Goal: Task Accomplishment & Management: Complete application form

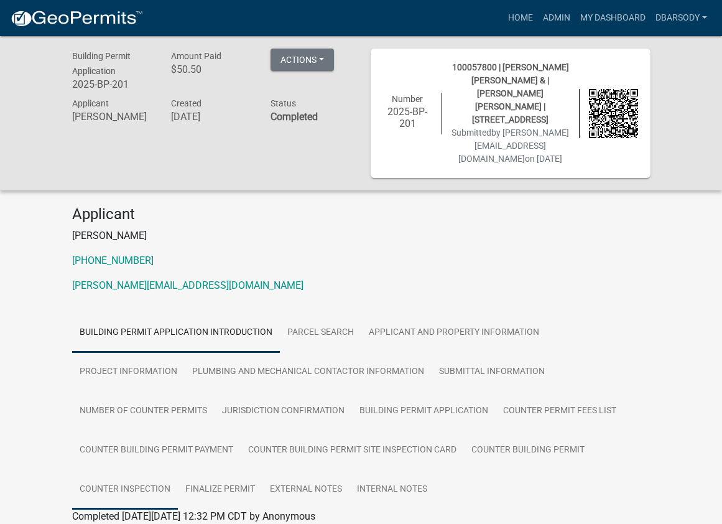
click at [146, 475] on link "Counter Inspection" at bounding box center [125, 490] width 106 height 40
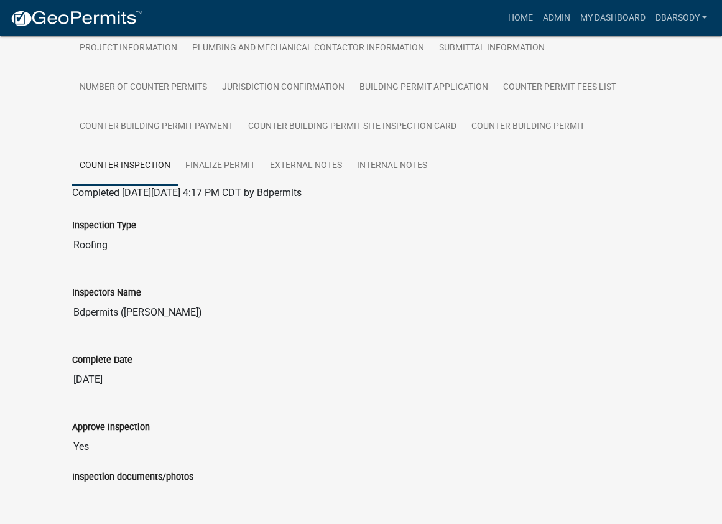
scroll to position [373, 0]
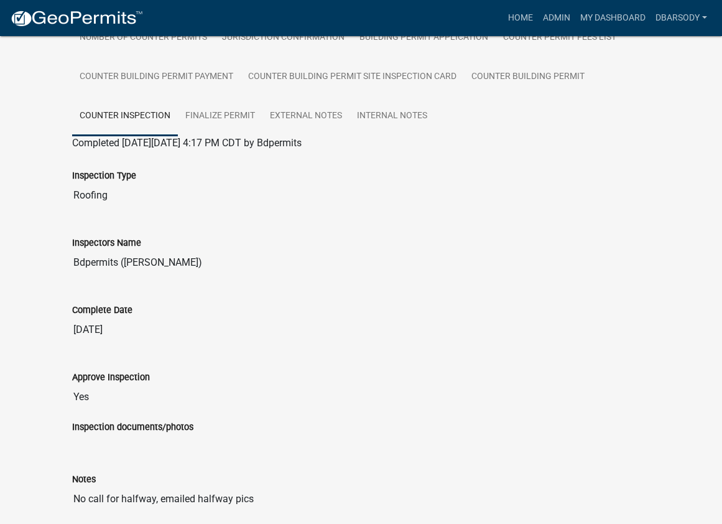
drag, startPoint x: 325, startPoint y: 261, endPoint x: 313, endPoint y: 233, distance: 29.6
click at [323, 254] on input "Bdpermits ([PERSON_NAME])" at bounding box center [361, 262] width 578 height 25
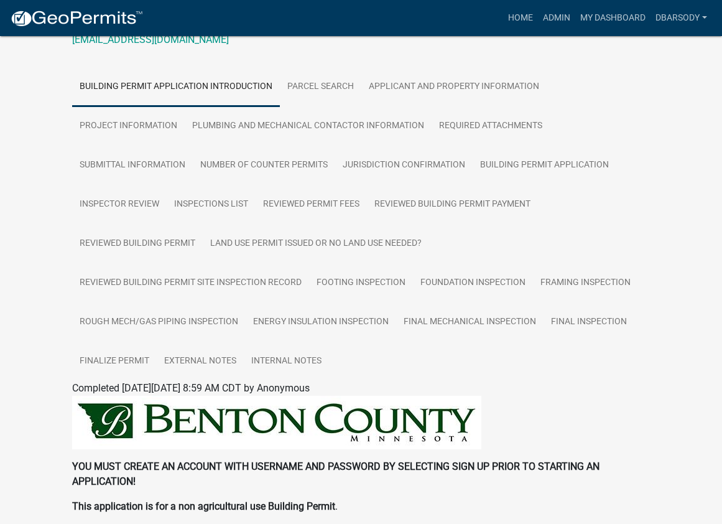
scroll to position [187, 0]
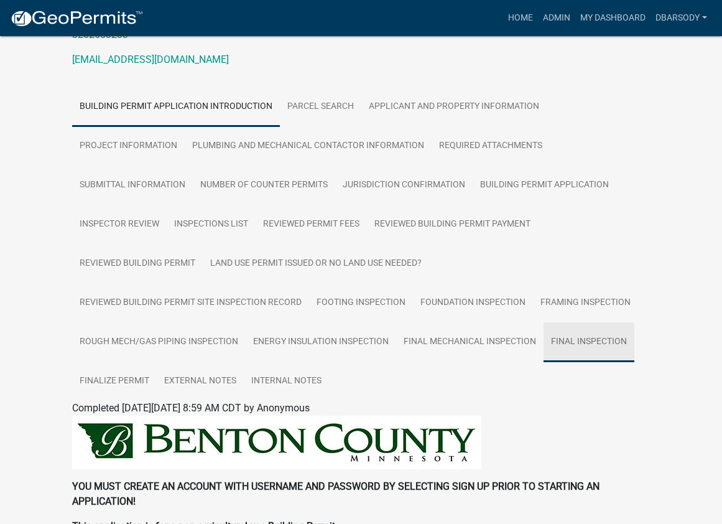
click at [583, 335] on link "Final Inspection" at bounding box center [589, 342] width 91 height 40
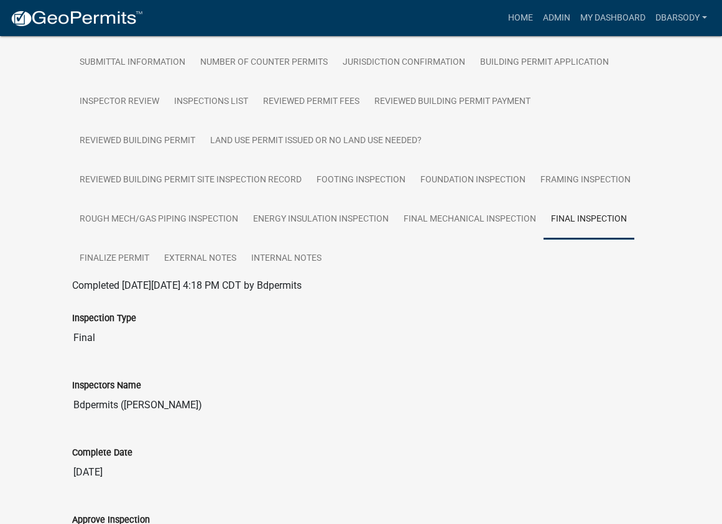
scroll to position [311, 0]
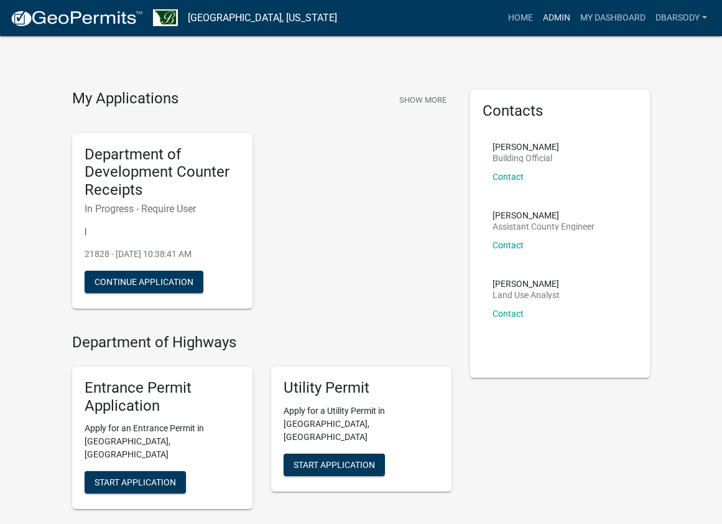
click at [558, 16] on link "Admin" at bounding box center [556, 18] width 37 height 24
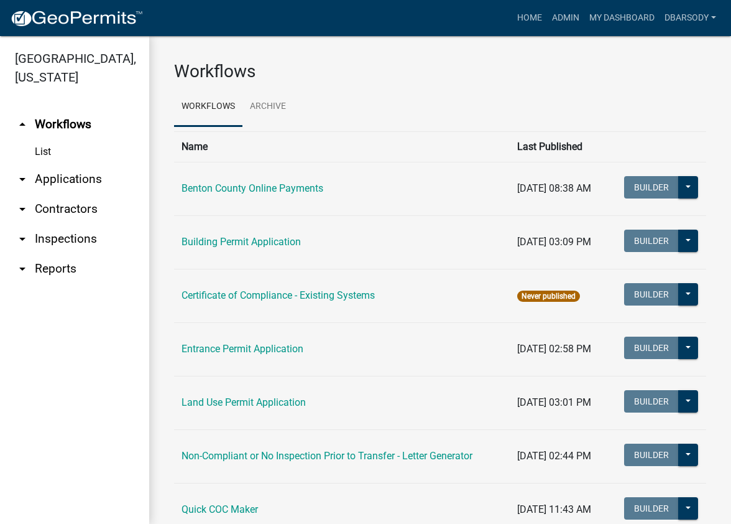
click at [74, 172] on link "arrow_drop_down Applications" at bounding box center [74, 179] width 149 height 30
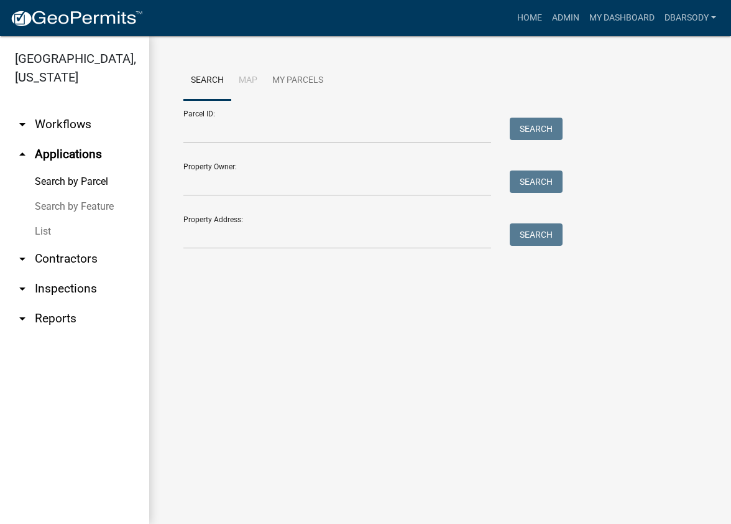
click at [46, 229] on link "List" at bounding box center [74, 231] width 149 height 25
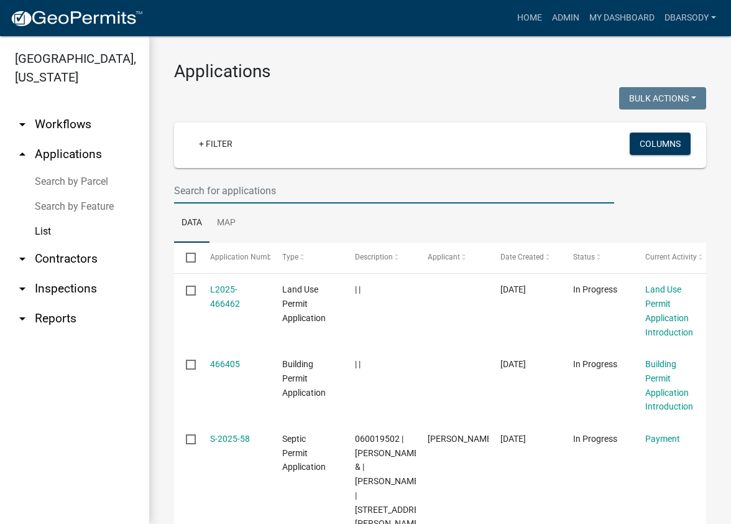
click at [175, 188] on input "text" at bounding box center [394, 190] width 440 height 25
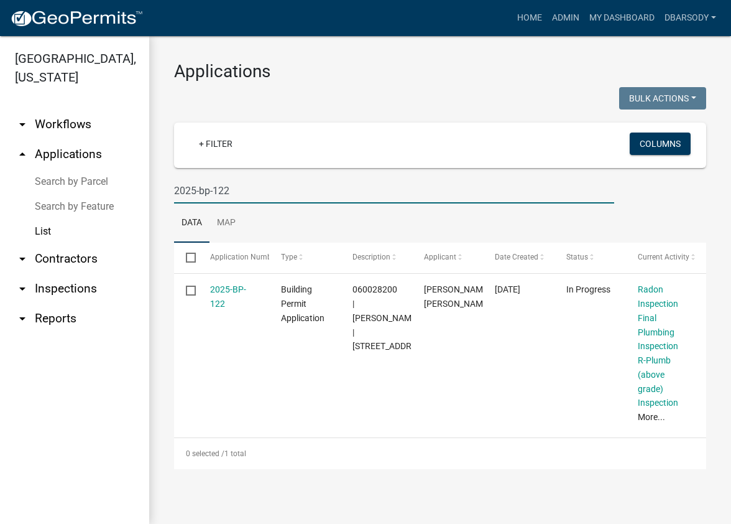
type input "2025-bp-122"
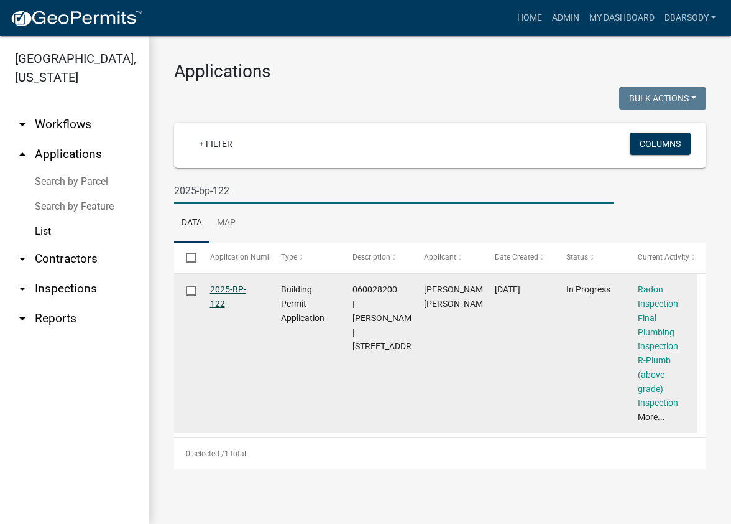
click at [223, 290] on link "2025-BP-122" at bounding box center [228, 296] width 36 height 24
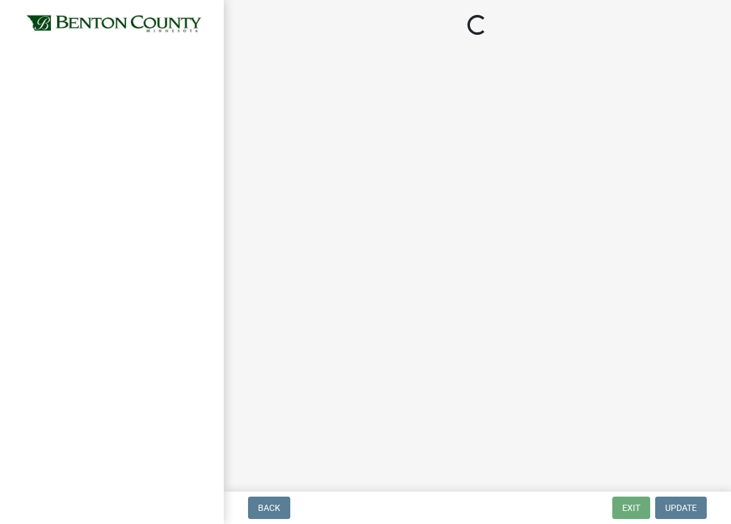
select select "17bfa135-5610-45df-8ce7-87530b7d86d4"
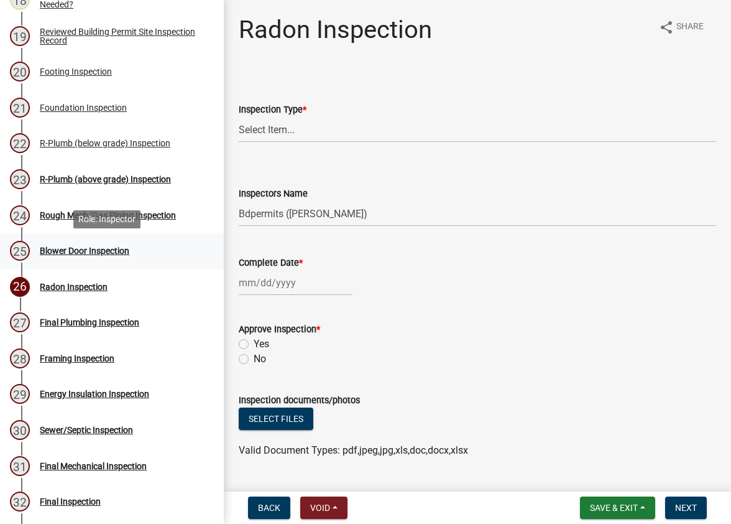
scroll to position [808, 0]
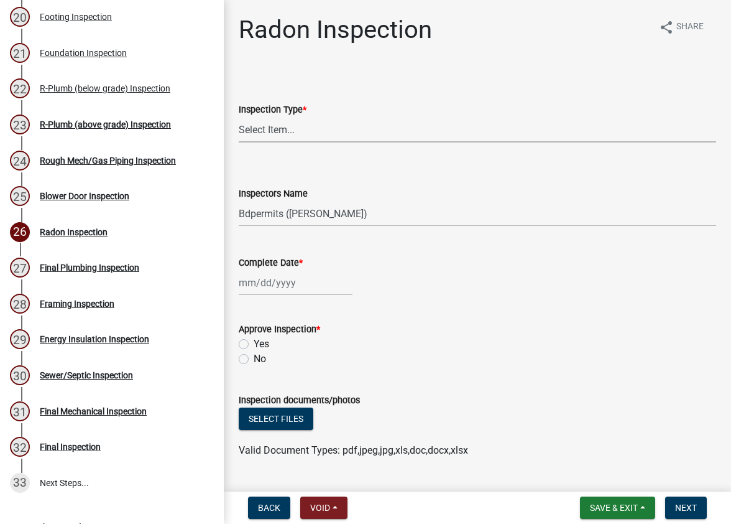
click at [270, 128] on select "Select Item... [GEOGRAPHIC_DATA]" at bounding box center [478, 129] width 478 height 25
click at [239, 117] on select "Select Item... [GEOGRAPHIC_DATA]" at bounding box center [478, 129] width 478 height 25
select select "932370bc-8fc3-4296-8e46-a7856f67183f"
click at [265, 215] on select "Select Item... Bdpermits ([PERSON_NAME]) Dbarsody ([PERSON_NAME])" at bounding box center [478, 213] width 478 height 25
select select "3a981b86-5cd0-4733-9cb4-f2beb74d37be"
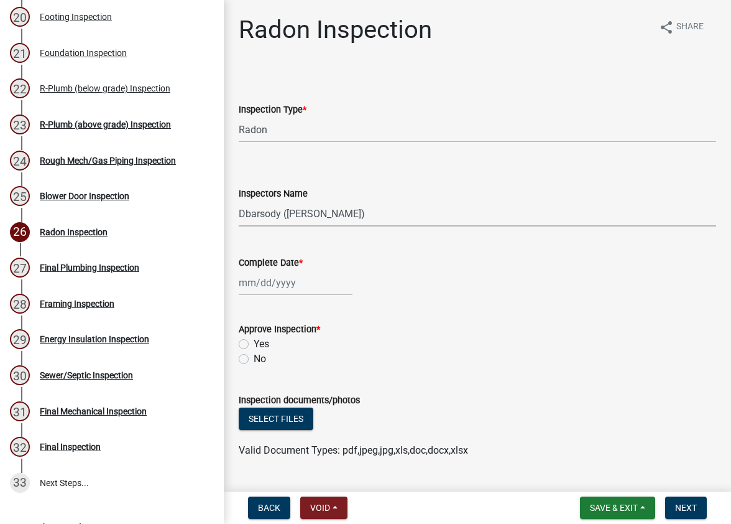
click at [239, 201] on select "Select Item... Bdpermits ([PERSON_NAME]) Dbarsody ([PERSON_NAME])" at bounding box center [478, 213] width 478 height 25
select select "8"
select select "2025"
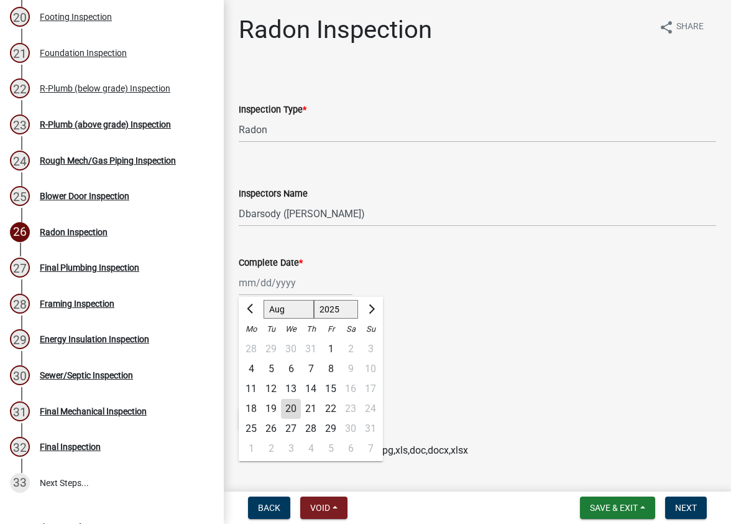
click at [277, 286] on div "[PERSON_NAME] Feb Mar Apr [PERSON_NAME][DATE] Oct Nov [DATE] 1526 1527 1528 152…" at bounding box center [296, 282] width 114 height 25
click at [254, 408] on div "18" at bounding box center [251, 409] width 20 height 20
type input "[DATE]"
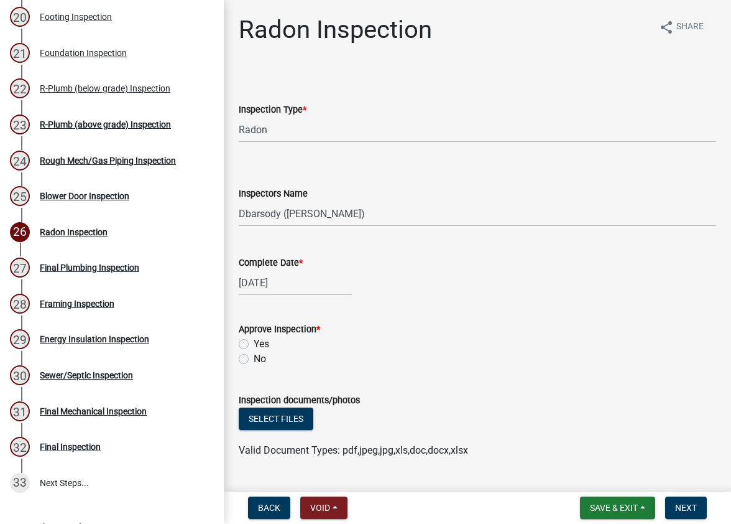
click at [254, 341] on label "Yes" at bounding box center [262, 343] width 16 height 15
click at [254, 341] on input "Yes" at bounding box center [258, 340] width 8 height 8
radio input "true"
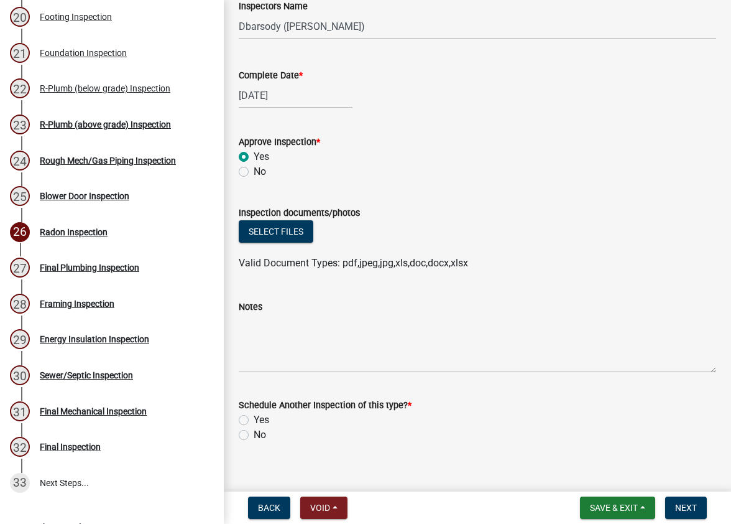
scroll to position [203, 0]
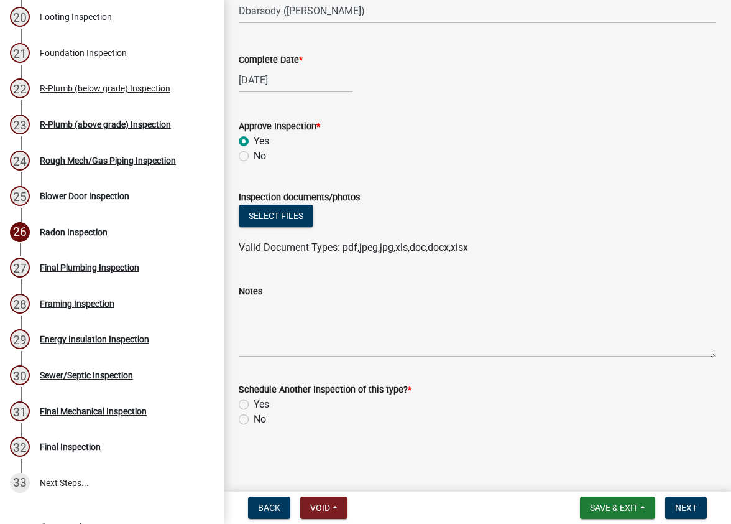
click at [254, 418] on label "No" at bounding box center [260, 419] width 12 height 15
click at [254, 418] on input "No" at bounding box center [258, 416] width 8 height 8
radio input "true"
click at [689, 508] on span "Next" at bounding box center [686, 507] width 22 height 10
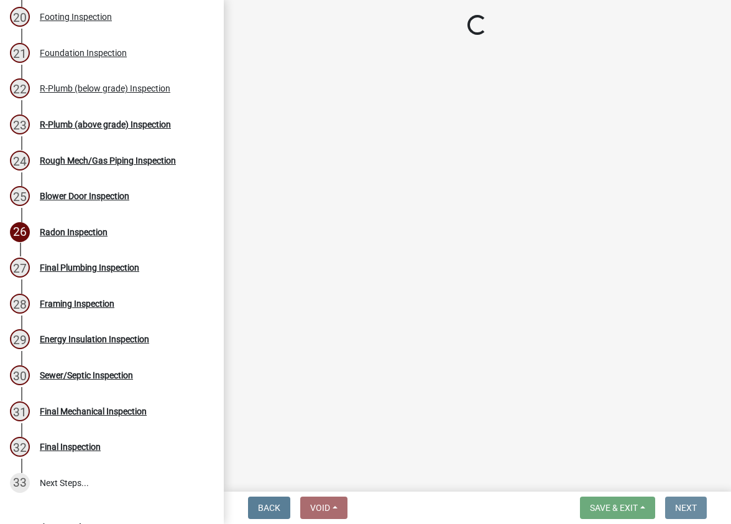
scroll to position [0, 0]
select select "17bfa135-5610-45df-8ce7-87530b7d86d4"
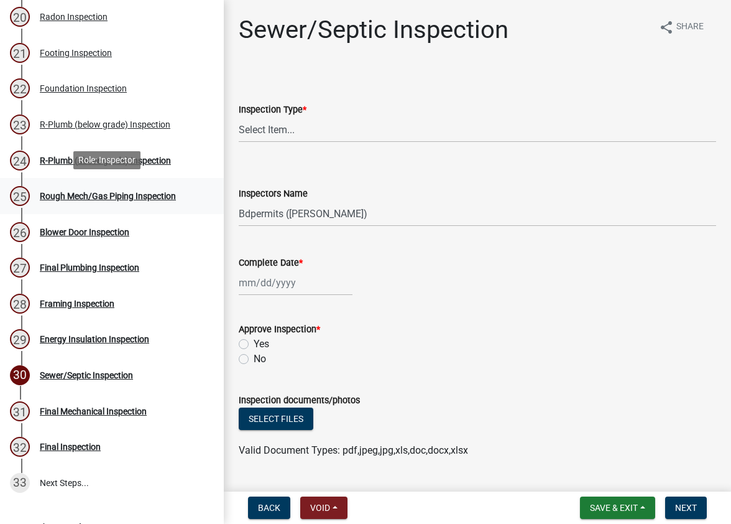
click at [85, 195] on div "Rough Mech/Gas Piping Inspection" at bounding box center [108, 196] width 136 height 9
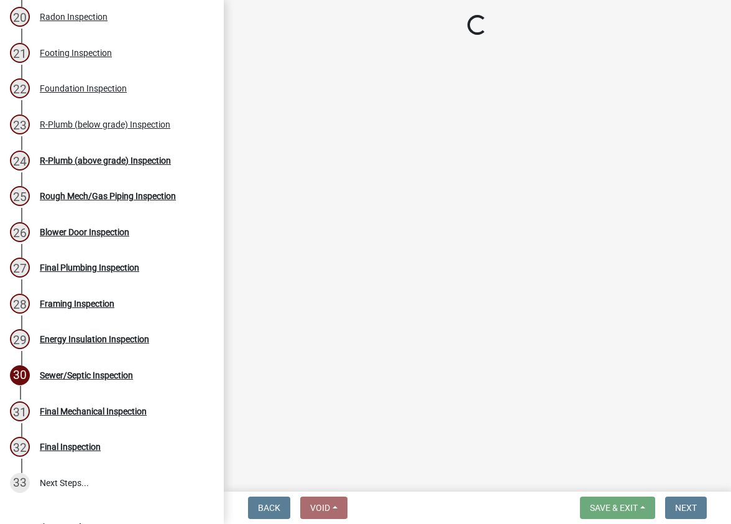
select select "17bfa135-5610-45df-8ce7-87530b7d86d4"
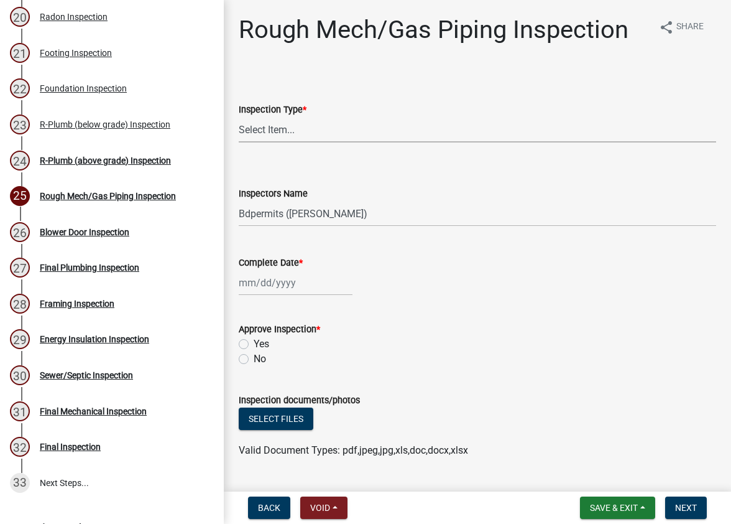
click at [271, 128] on select "Select Item... Rough Mech/Gas Piping" at bounding box center [478, 129] width 478 height 25
click at [239, 117] on select "Select Item... Rough Mech/Gas Piping" at bounding box center [478, 129] width 478 height 25
select select "a8e92662-2eaf-4cf5-a662-42722ff88e3c"
click at [263, 209] on select "Select Item... Bdpermits ([PERSON_NAME]) Dbarsody ([PERSON_NAME])" at bounding box center [478, 213] width 478 height 25
select select "3a981b86-5cd0-4733-9cb4-f2beb74d37be"
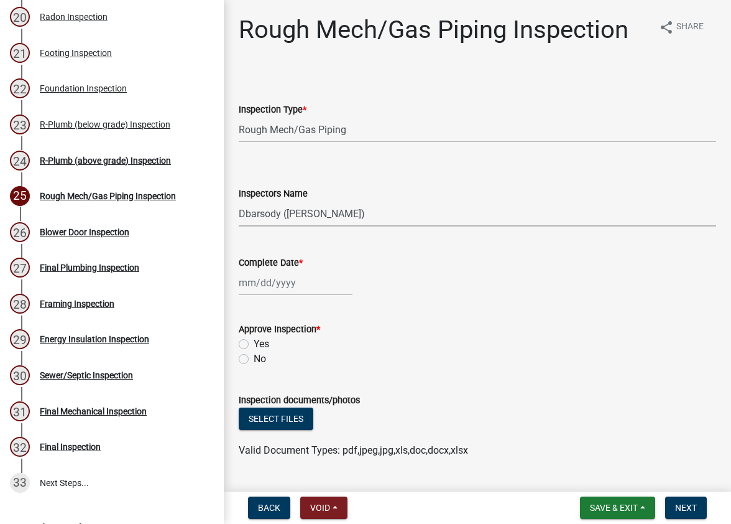
click at [239, 201] on select "Select Item... Bdpermits ([PERSON_NAME]) Dbarsody ([PERSON_NAME])" at bounding box center [478, 213] width 478 height 25
click at [270, 284] on div at bounding box center [296, 282] width 114 height 25
select select "8"
select select "2025"
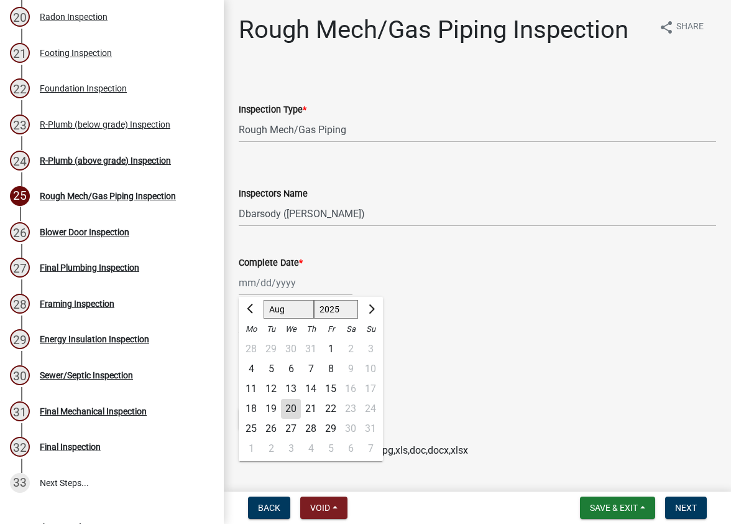
click at [248, 407] on div "18" at bounding box center [251, 409] width 20 height 20
type input "[DATE]"
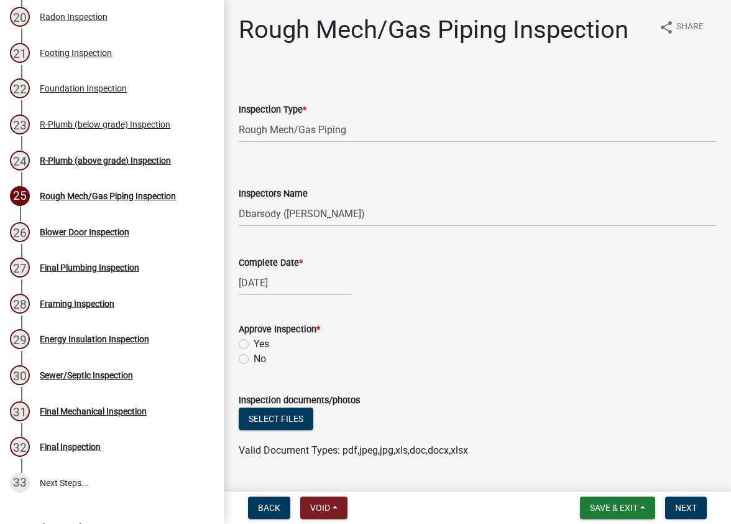
click at [254, 341] on label "Yes" at bounding box center [262, 343] width 16 height 15
click at [254, 341] on input "Yes" at bounding box center [258, 340] width 8 height 8
radio input "true"
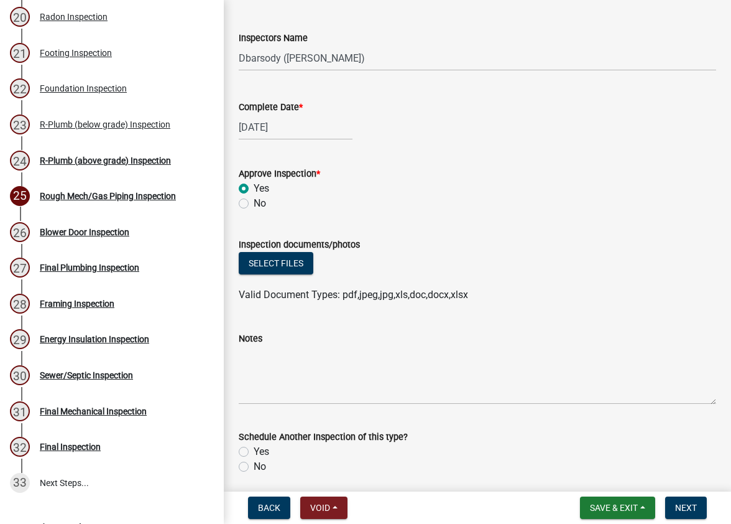
scroll to position [187, 0]
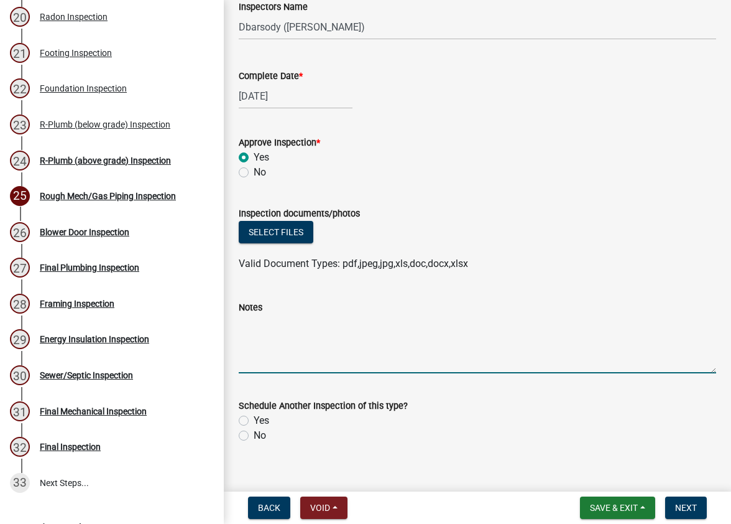
click at [246, 329] on textarea "Notes" at bounding box center [478, 344] width 478 height 58
type textarea "In floor tubing only - ok"
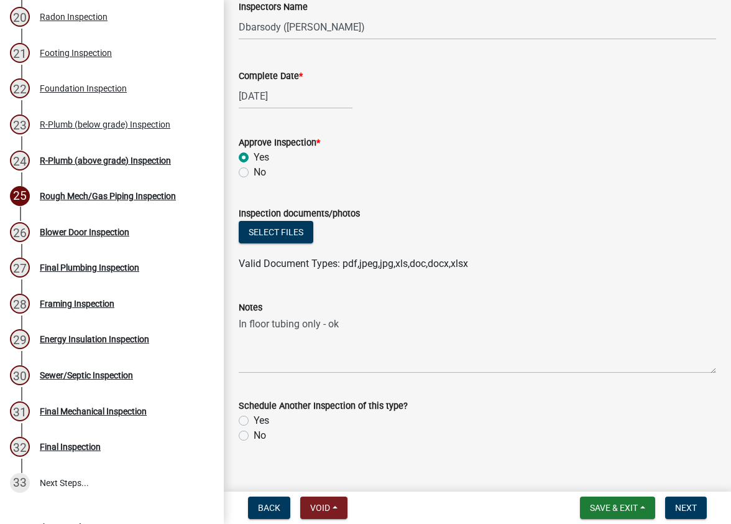
click at [254, 420] on label "Yes" at bounding box center [262, 420] width 16 height 15
click at [254, 420] on input "Yes" at bounding box center [258, 417] width 8 height 8
radio input "true"
click at [688, 504] on span "Next" at bounding box center [686, 507] width 22 height 10
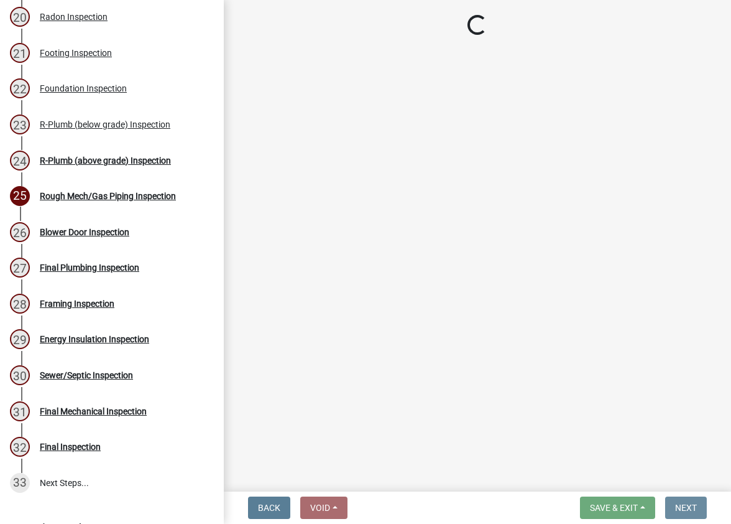
scroll to position [0, 0]
select select "17bfa135-5610-45df-8ce7-87530b7d86d4"
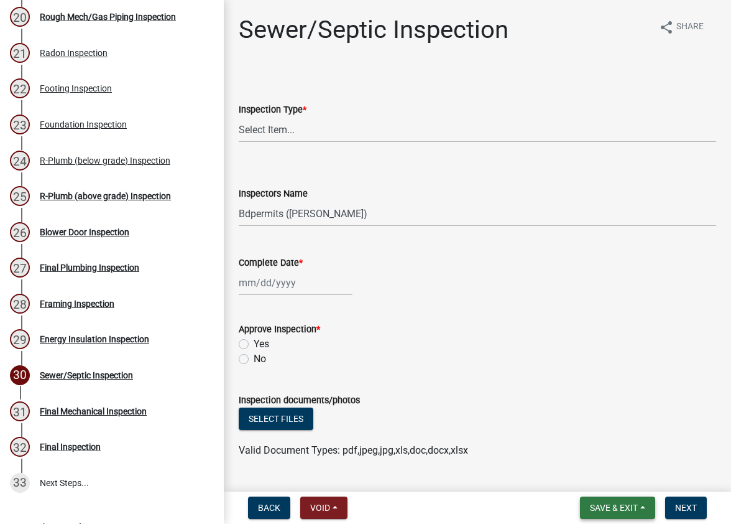
click at [622, 507] on span "Save & Exit" at bounding box center [614, 507] width 48 height 10
click at [595, 473] on button "Save & Exit" at bounding box center [605, 475] width 99 height 30
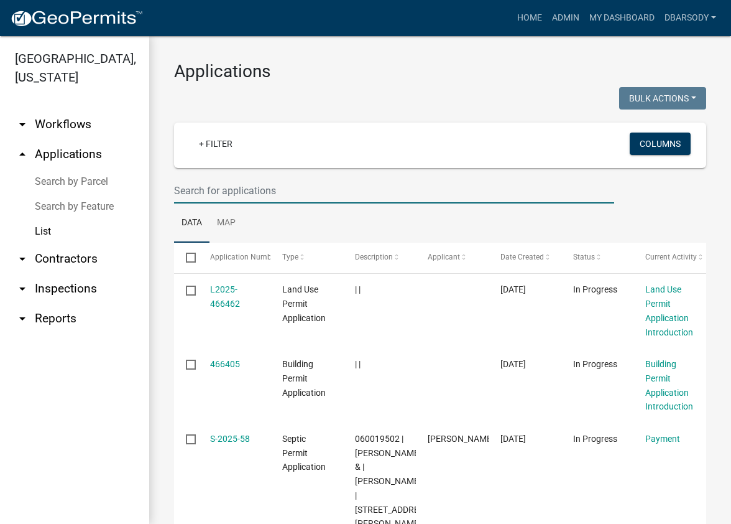
click at [192, 190] on input "text" at bounding box center [394, 190] width 440 height 25
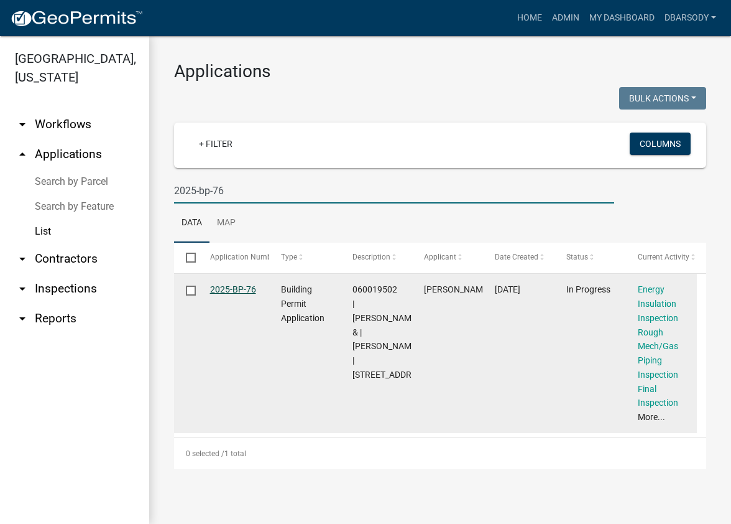
type input "2025-bp-76"
click at [226, 290] on link "2025-BP-76" at bounding box center [233, 289] width 46 height 10
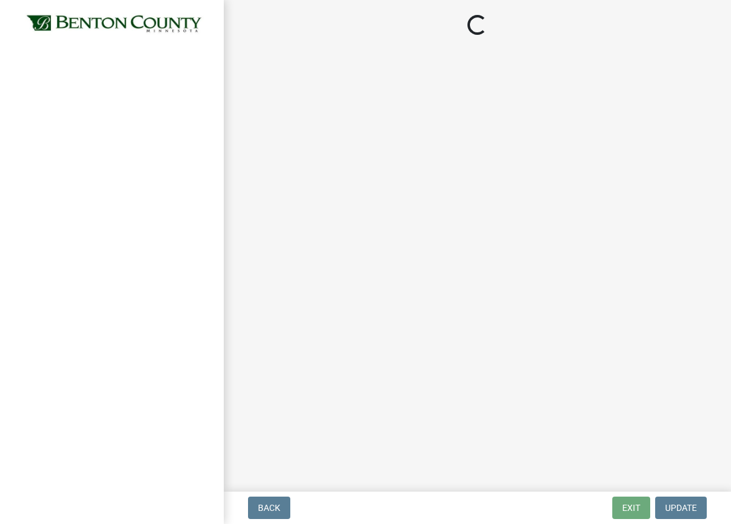
select select "17bfa135-5610-45df-8ce7-87530b7d86d4"
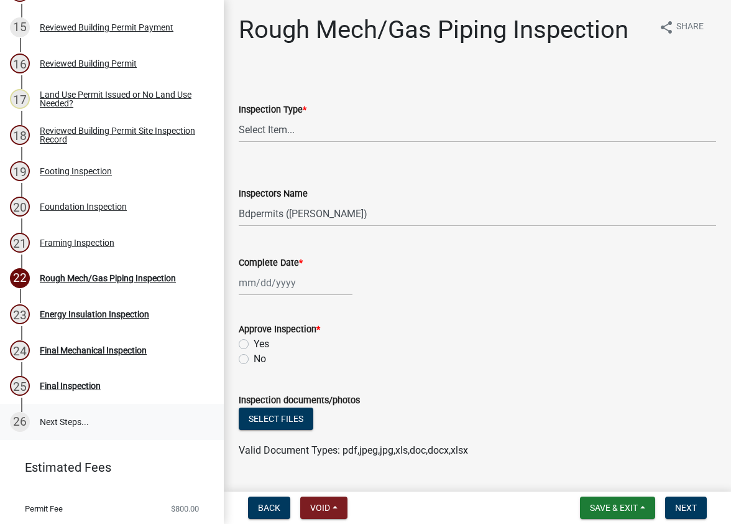
scroll to position [622, 0]
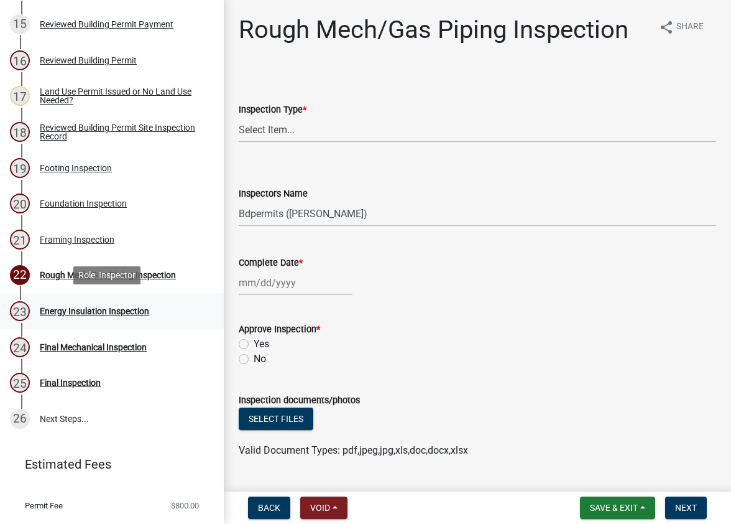
click at [98, 310] on div "Energy Insulation Inspection" at bounding box center [94, 311] width 109 height 9
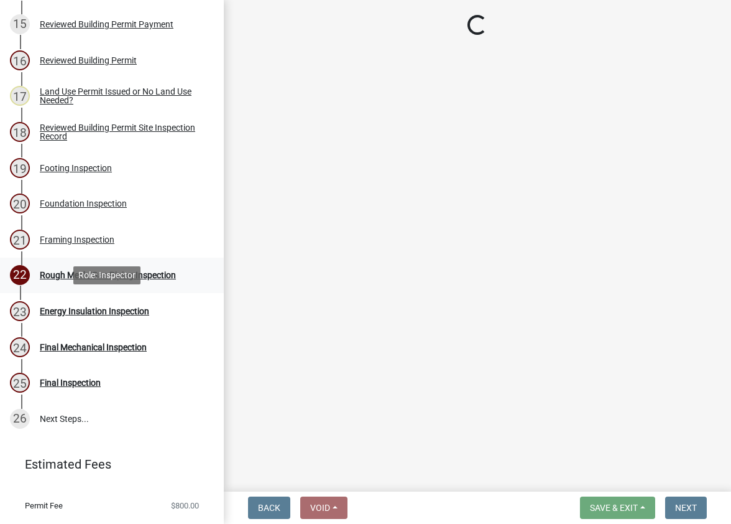
select select "17bfa135-5610-45df-8ce7-87530b7d86d4"
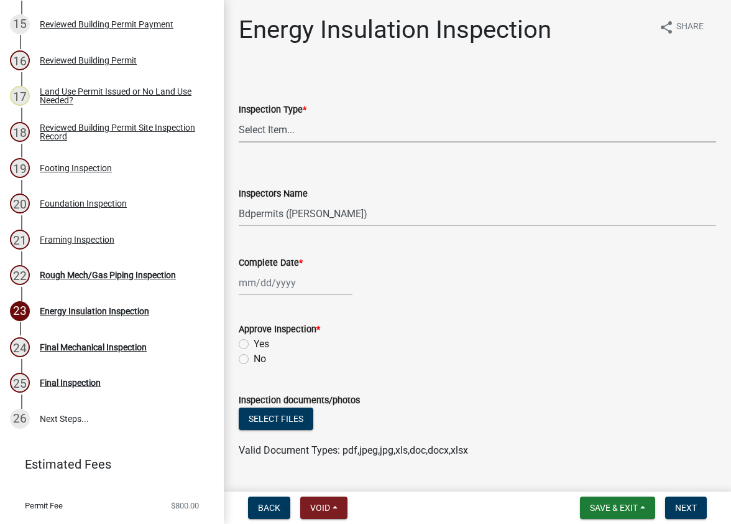
click at [279, 129] on select "Select Item... Energy/Insulation" at bounding box center [478, 129] width 478 height 25
click at [239, 117] on select "Select Item... Energy/Insulation" at bounding box center [478, 129] width 478 height 25
select select "ca0f0ef3-5b81-4e40-acd2-2a7d5b0cb83d"
click at [257, 218] on select "Select Item... Bdpermits ([PERSON_NAME]) Dbarsody ([PERSON_NAME])" at bounding box center [478, 213] width 478 height 25
select select "3a981b86-5cd0-4733-9cb4-f2beb74d37be"
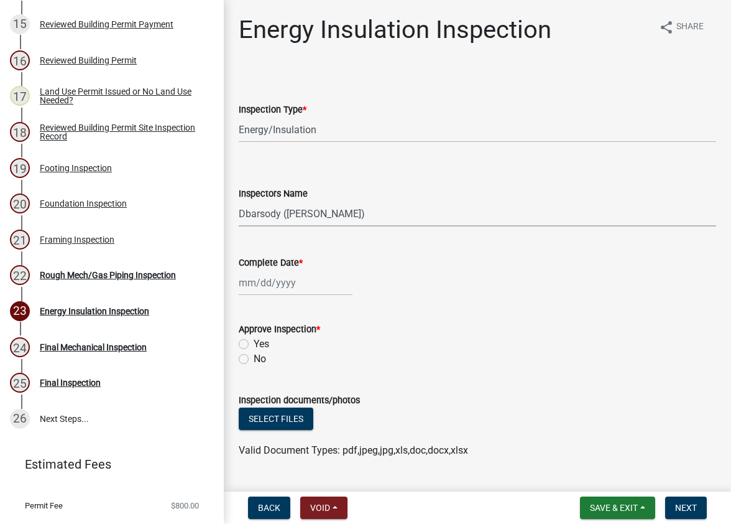
click at [239, 201] on select "Select Item... Bdpermits ([PERSON_NAME]) Dbarsody ([PERSON_NAME])" at bounding box center [478, 213] width 478 height 25
select select "8"
select select "2025"
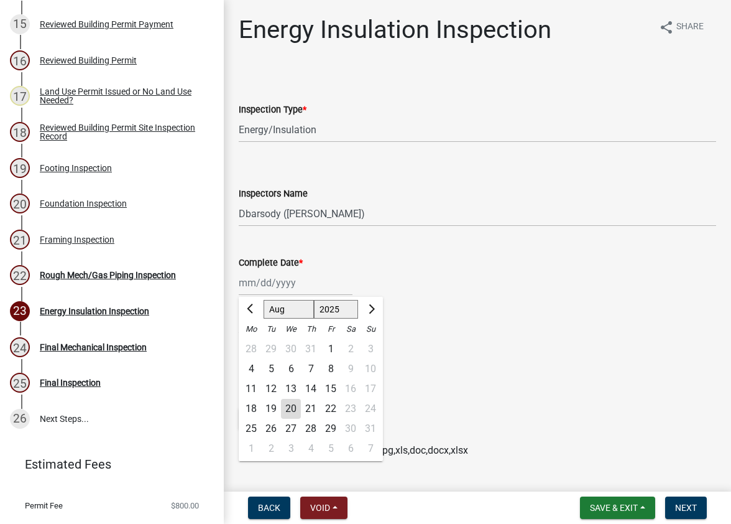
click at [264, 282] on div "[PERSON_NAME] Feb Mar Apr [PERSON_NAME][DATE] Oct Nov [DATE] 1526 1527 1528 152…" at bounding box center [296, 282] width 114 height 25
click at [249, 404] on div "18" at bounding box center [251, 409] width 20 height 20
type input "[DATE]"
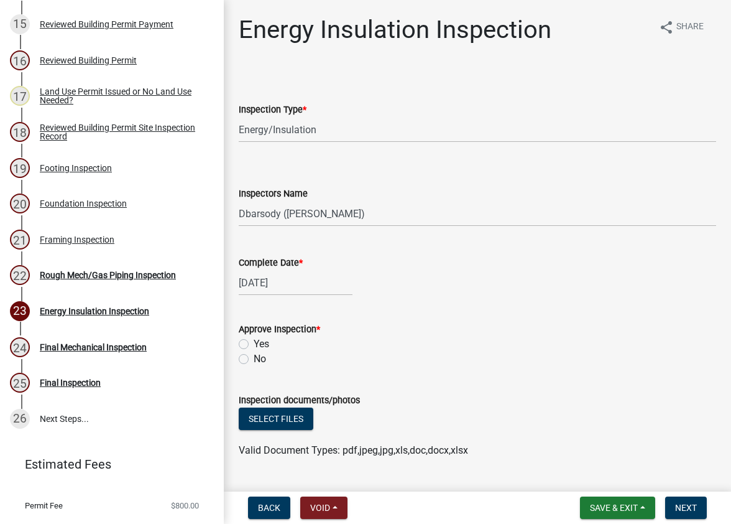
click at [254, 341] on label "Yes" at bounding box center [262, 343] width 16 height 15
click at [254, 341] on input "Yes" at bounding box center [258, 340] width 8 height 8
radio input "true"
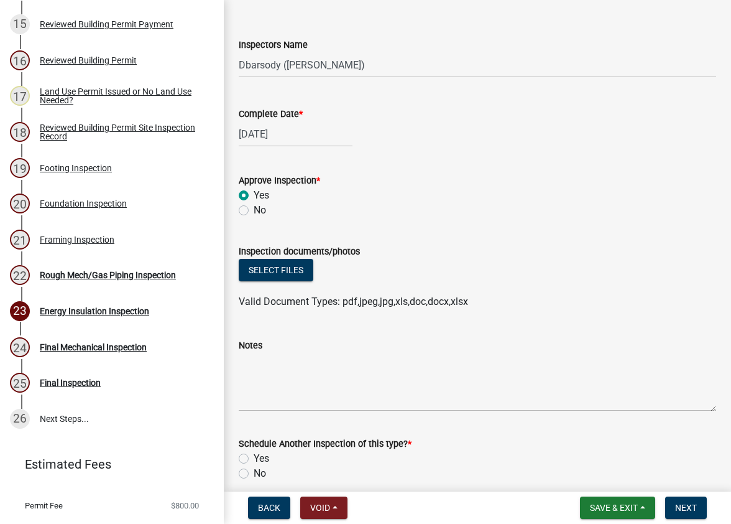
scroll to position [187, 0]
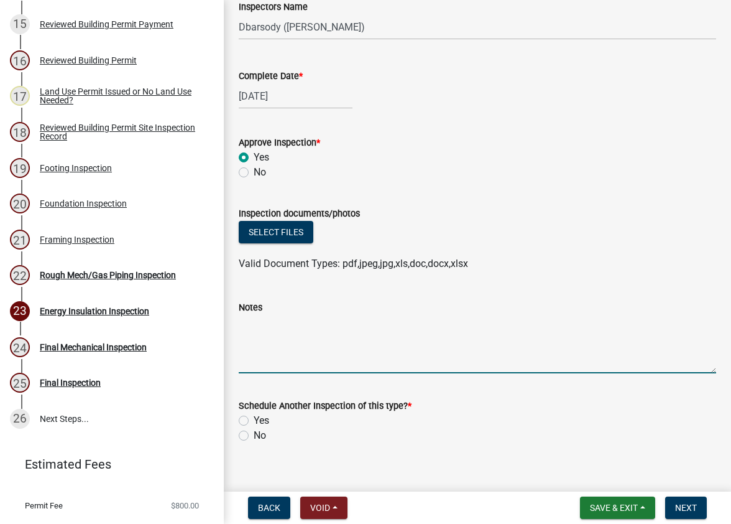
click at [253, 333] on textarea "Notes" at bounding box center [478, 344] width 478 height 58
type textarea "owner/contractor needs to add fire blocking to interior"
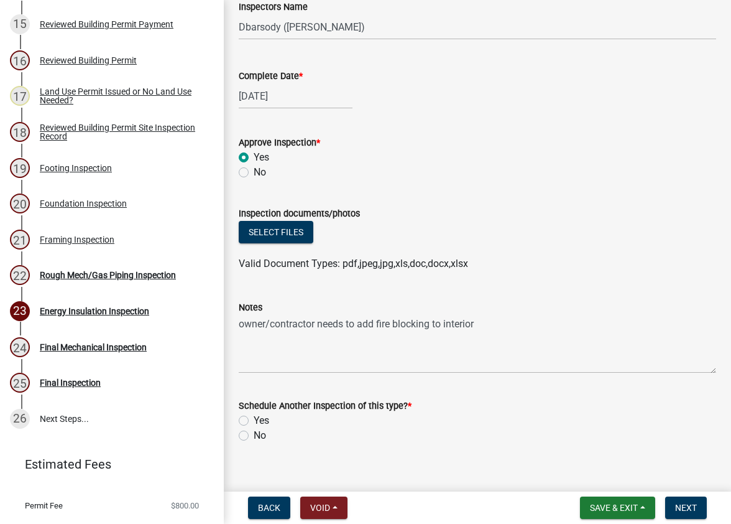
drag, startPoint x: 243, startPoint y: 435, endPoint x: 526, endPoint y: 491, distance: 288.9
click at [251, 437] on div "No" at bounding box center [478, 435] width 478 height 15
click at [683, 504] on span "Next" at bounding box center [686, 507] width 22 height 10
click at [254, 433] on label "No" at bounding box center [260, 435] width 12 height 15
click at [254, 433] on input "No" at bounding box center [258, 432] width 8 height 8
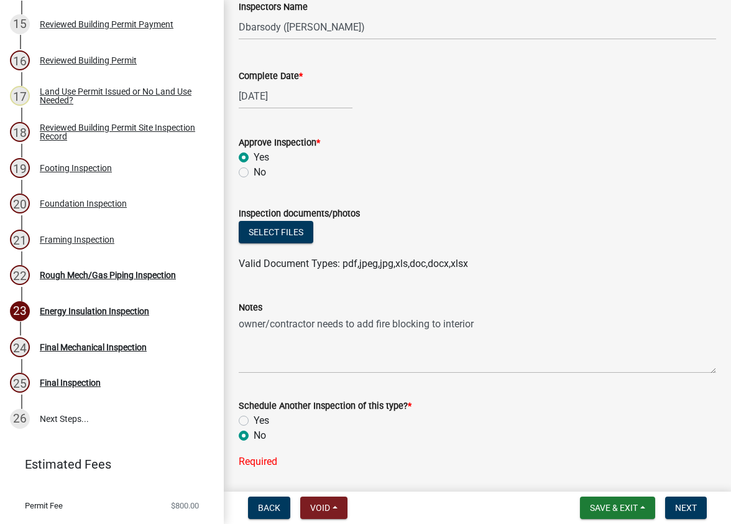
radio input "true"
click at [675, 502] on span "Next" at bounding box center [686, 507] width 22 height 10
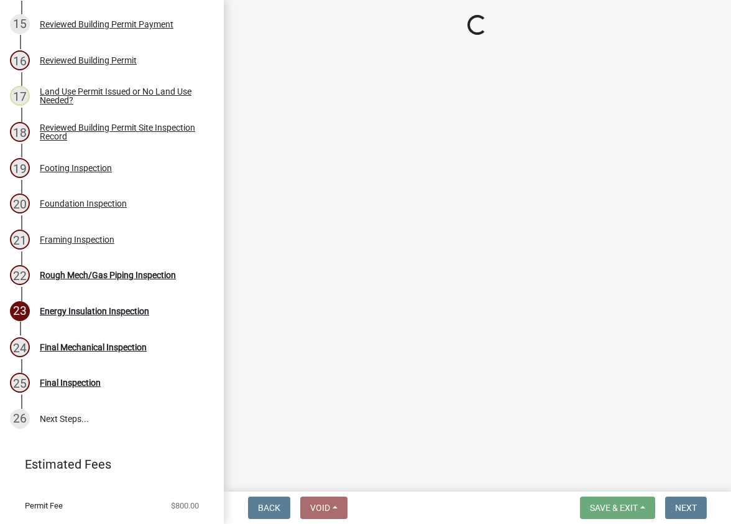
select select "17bfa135-5610-45df-8ce7-87530b7d86d4"
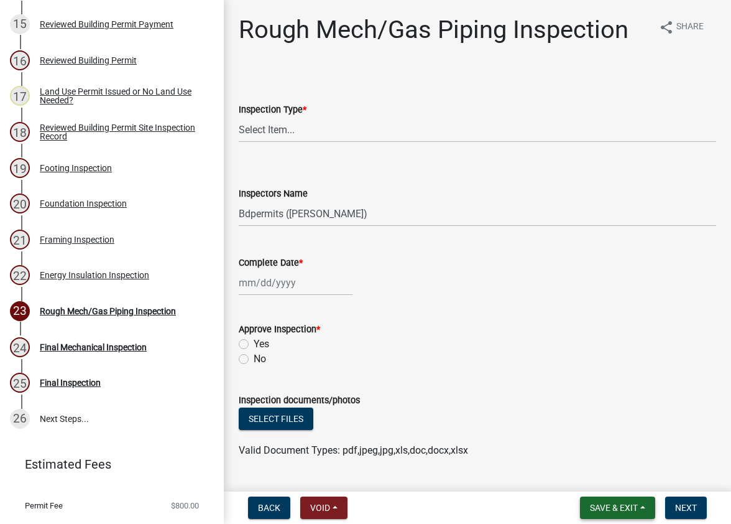
click at [608, 507] on span "Save & Exit" at bounding box center [614, 507] width 48 height 10
click at [585, 474] on button "Save & Exit" at bounding box center [605, 475] width 99 height 30
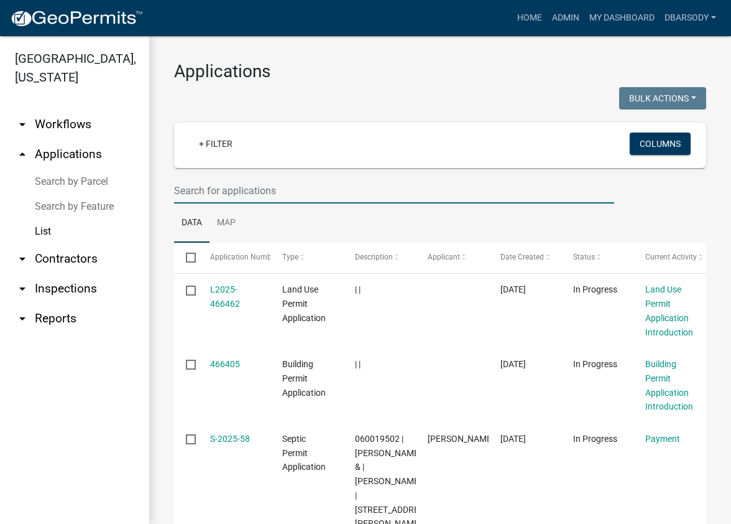
click at [182, 190] on input "text" at bounding box center [394, 190] width 440 height 25
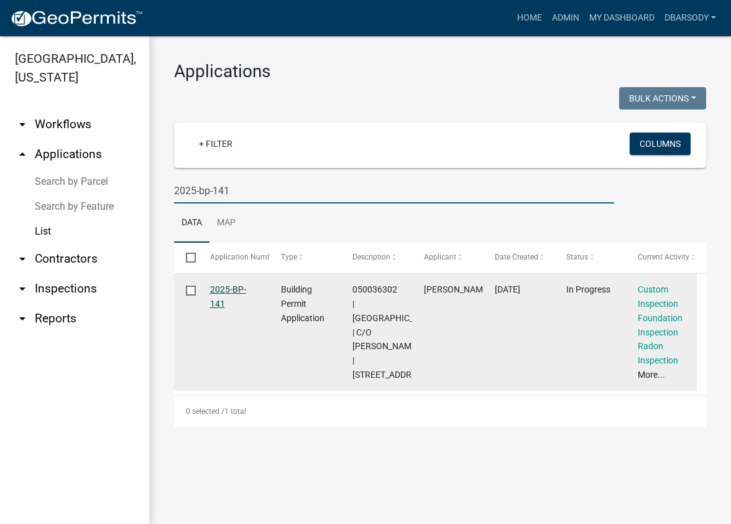
type input "2025-bp-141"
click at [216, 292] on link "2025-BP-141" at bounding box center [228, 296] width 36 height 24
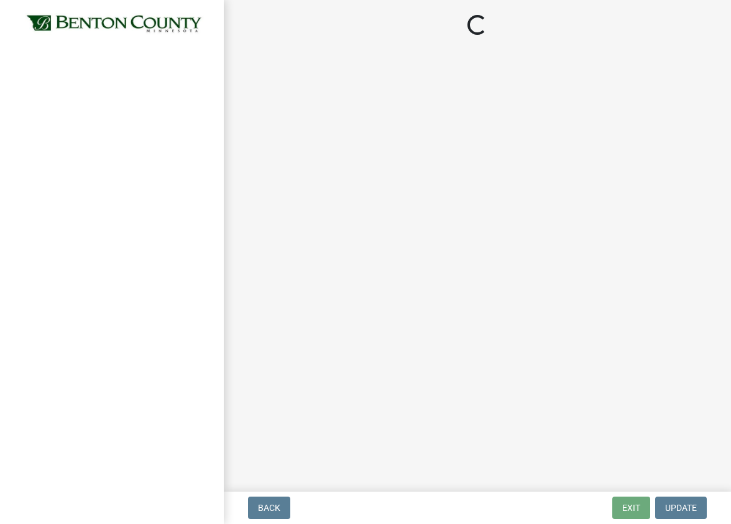
select select "17bfa135-5610-45df-8ce7-87530b7d86d4"
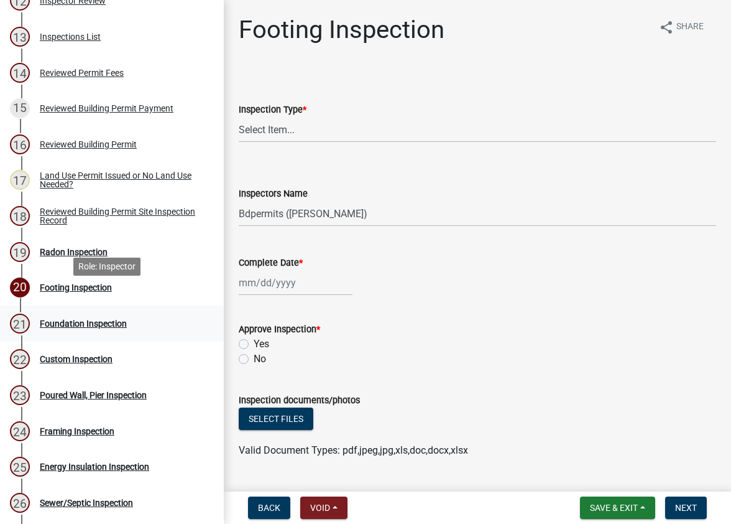
scroll to position [560, 0]
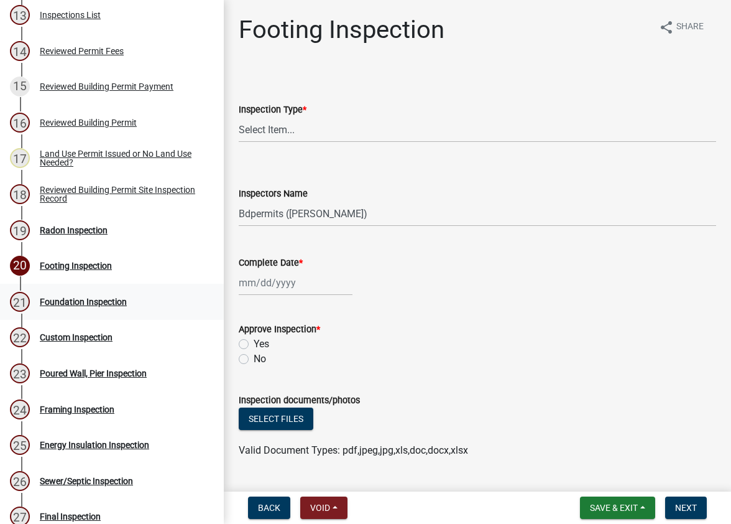
click at [88, 299] on div "Foundation Inspection" at bounding box center [83, 301] width 87 height 9
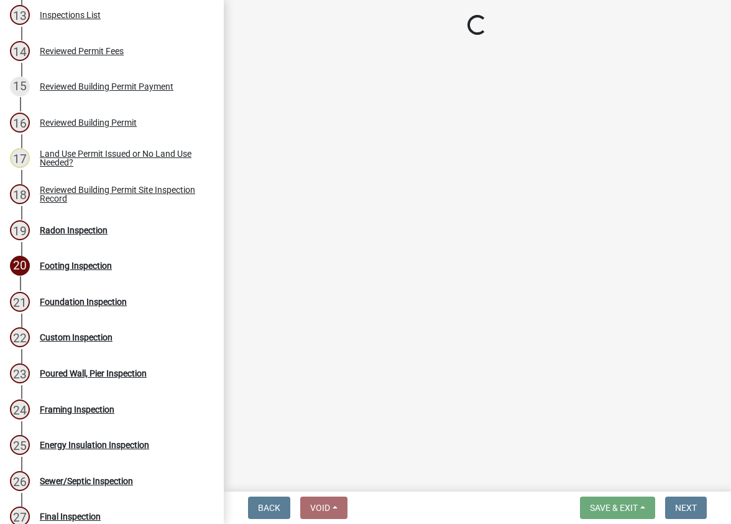
select select "17bfa135-5610-45df-8ce7-87530b7d86d4"
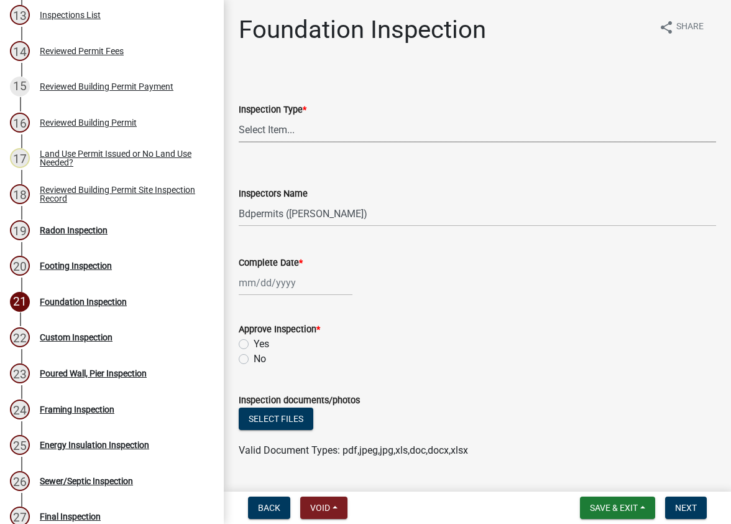
click at [275, 133] on select "Select Item... Foundation" at bounding box center [478, 129] width 478 height 25
click at [239, 117] on select "Select Item... Foundation" at bounding box center [478, 129] width 478 height 25
select select "7d7a7fd7-ba04-4d89-8171-a000d65a9209"
click at [257, 212] on select "Select Item... Bdpermits ([PERSON_NAME]) Dbarsody ([PERSON_NAME])" at bounding box center [478, 213] width 478 height 25
select select "3a981b86-5cd0-4733-9cb4-f2beb74d37be"
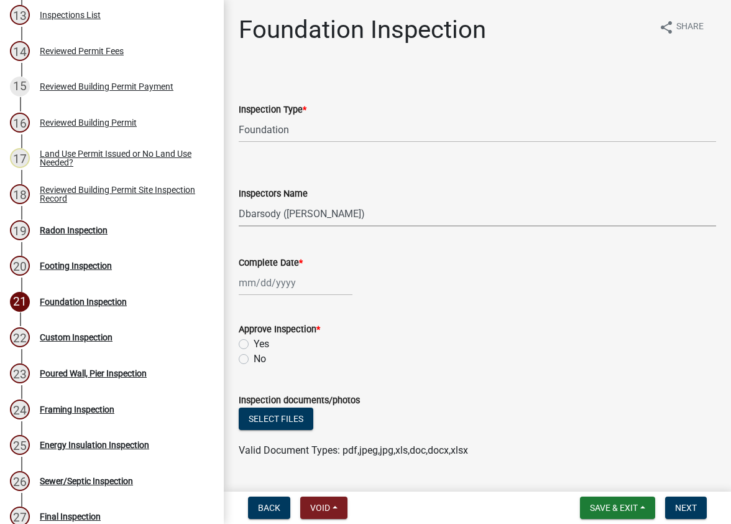
click at [239, 201] on select "Select Item... Bdpermits ([PERSON_NAME]) Dbarsody ([PERSON_NAME])" at bounding box center [478, 213] width 478 height 25
click at [275, 284] on div at bounding box center [296, 282] width 114 height 25
select select "8"
select select "2025"
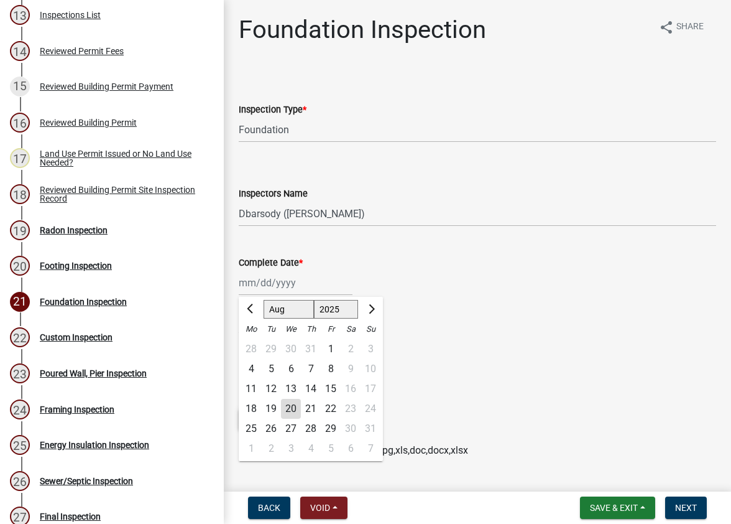
click at [255, 408] on div "18" at bounding box center [251, 409] width 20 height 20
type input "[DATE]"
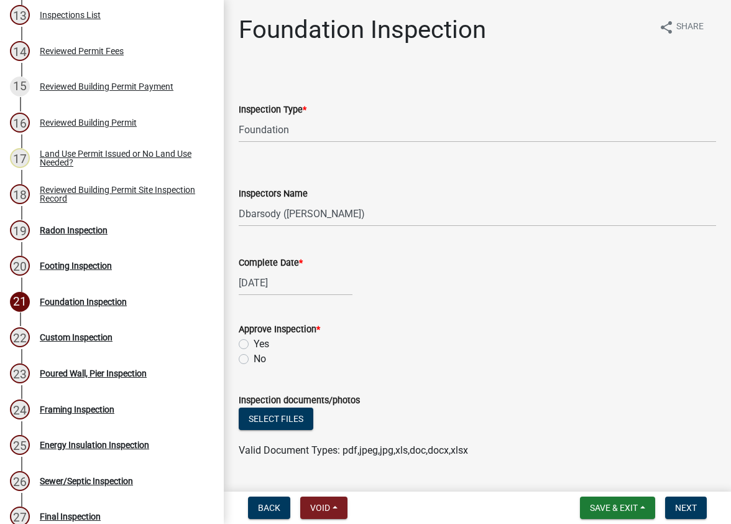
click at [254, 343] on label "Yes" at bounding box center [262, 343] width 16 height 15
click at [254, 343] on input "Yes" at bounding box center [258, 340] width 8 height 8
radio input "true"
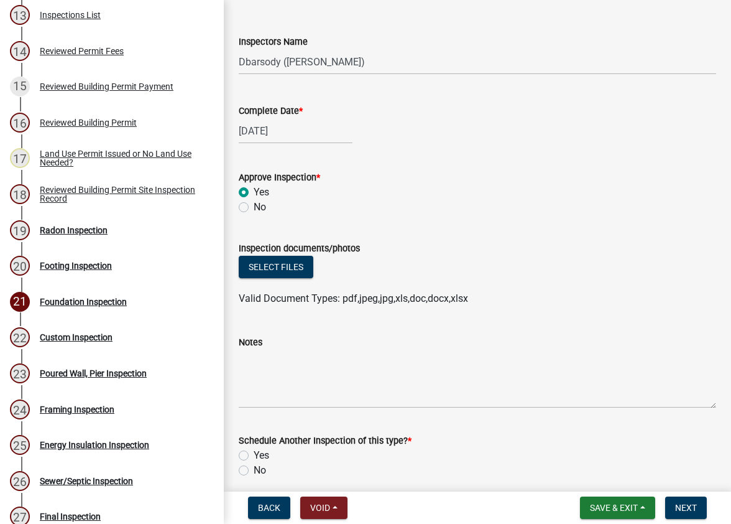
scroll to position [187, 0]
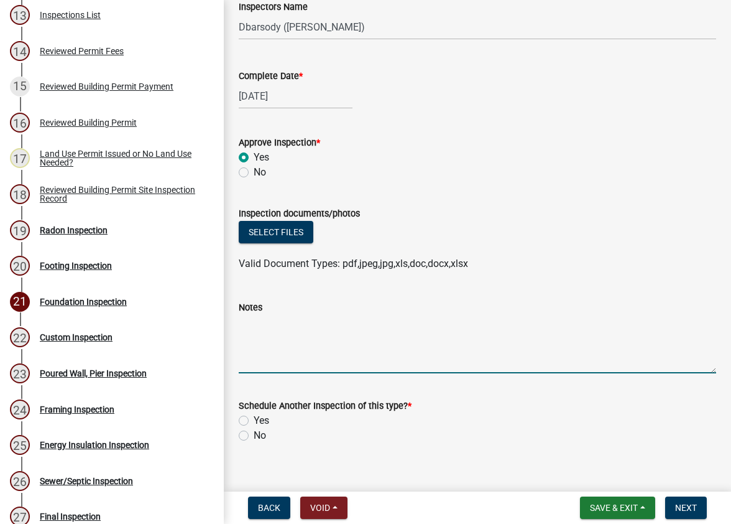
click at [246, 328] on textarea "Notes" at bounding box center [478, 344] width 478 height 58
type textarea "Partial, first 2 feet - will complete after building is moved"
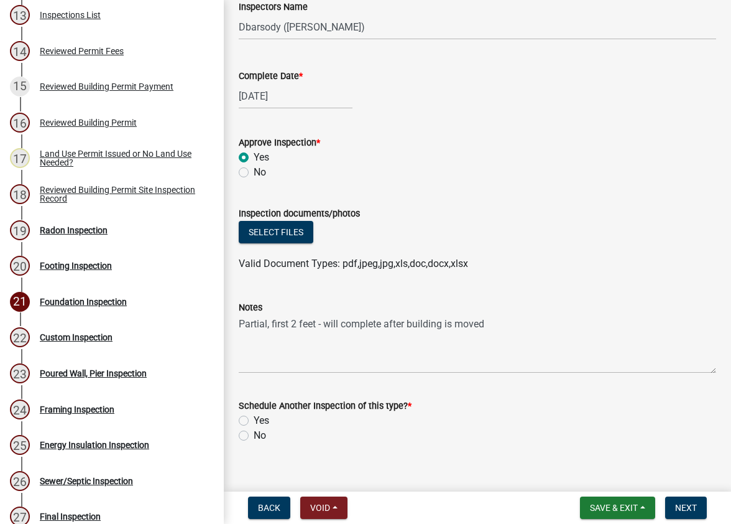
click at [254, 422] on label "Yes" at bounding box center [262, 420] width 16 height 15
click at [254, 421] on input "Yes" at bounding box center [258, 417] width 8 height 8
radio input "true"
click at [685, 508] on span "Next" at bounding box center [686, 507] width 22 height 10
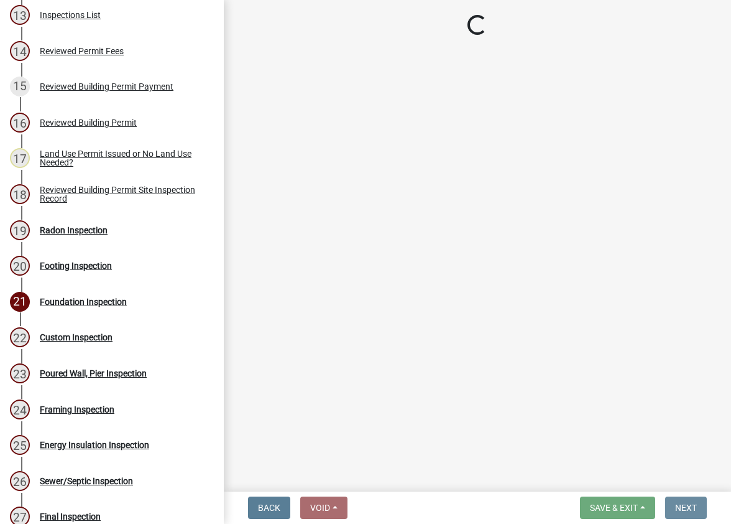
scroll to position [0, 0]
select select "17bfa135-5610-45df-8ce7-87530b7d86d4"
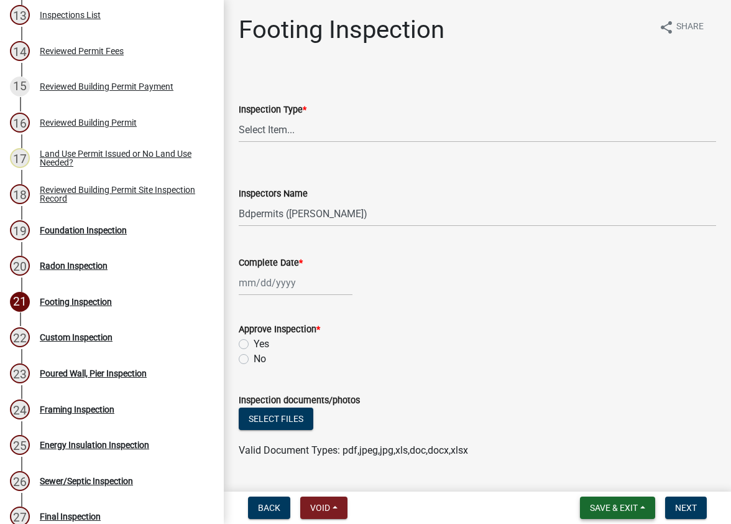
click at [626, 507] on span "Save & Exit" at bounding box center [614, 507] width 48 height 10
click at [611, 477] on button "Save & Exit" at bounding box center [605, 475] width 99 height 30
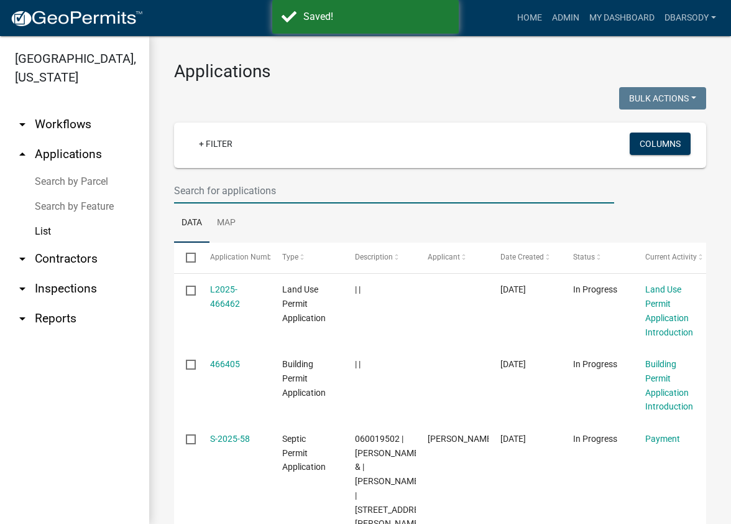
click at [182, 187] on input "text" at bounding box center [394, 190] width 440 height 25
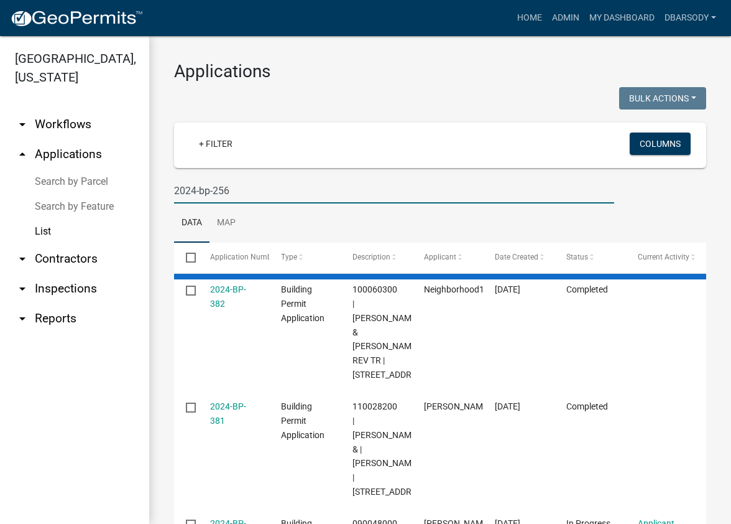
type input "2024-bp-256"
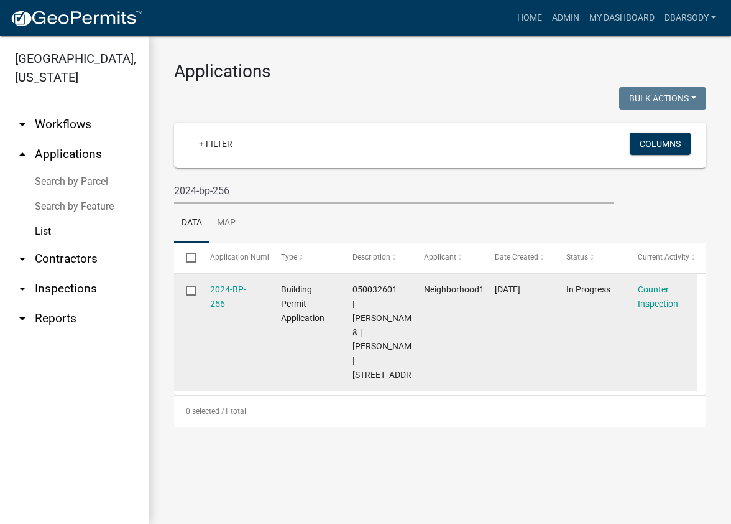
click at [219, 295] on div "2024-BP-256" at bounding box center [233, 296] width 47 height 29
click at [223, 297] on link "2024-BP-256" at bounding box center [228, 296] width 36 height 24
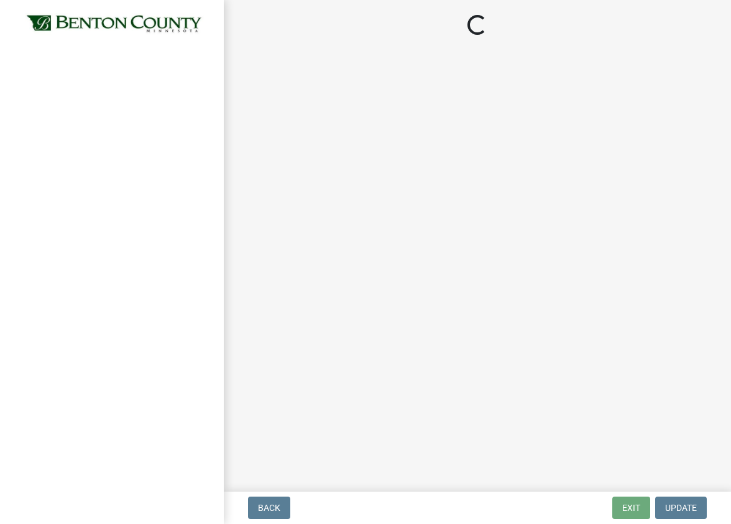
select select "17bfa135-5610-45df-8ce7-87530b7d86d4"
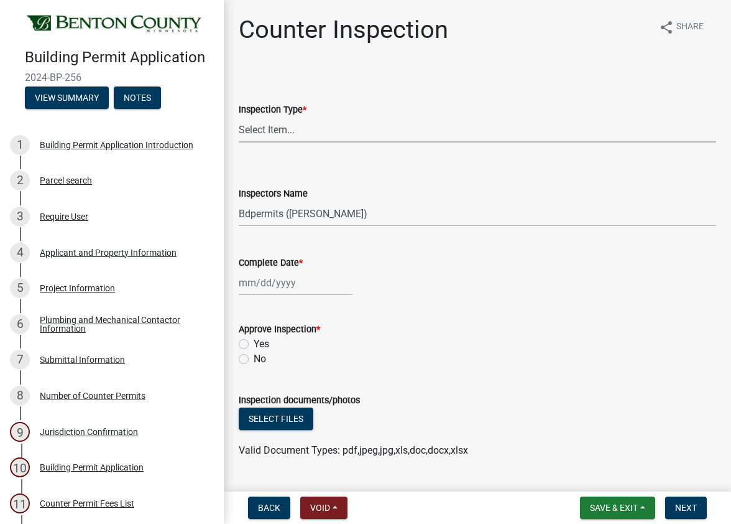
click at [267, 127] on select "Select Item... Furnace Water Heater Roofing Siding Windows Pressure Test - Sept…" at bounding box center [478, 129] width 478 height 25
click at [239, 117] on select "Select Item... Furnace Water Heater Roofing Siding Windows Pressure Test - Sept…" at bounding box center [478, 129] width 478 height 25
select select "b0fabf95-91eb-442b-b77d-da726e3b3946"
click at [276, 208] on select "Select Item... Bdpermits ([PERSON_NAME]) Dbarsody ([PERSON_NAME])" at bounding box center [478, 213] width 478 height 25
select select "3a981b86-5cd0-4733-9cb4-f2beb74d37be"
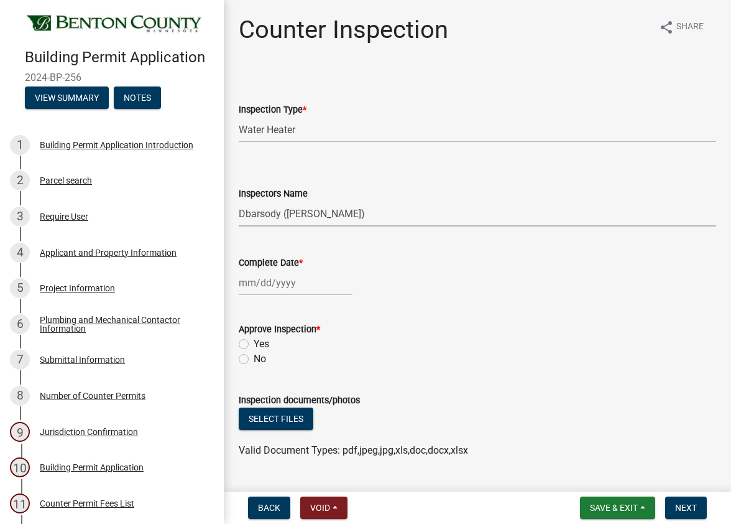
click at [239, 201] on select "Select Item... Bdpermits ([PERSON_NAME]) Dbarsody ([PERSON_NAME])" at bounding box center [478, 213] width 478 height 25
click at [273, 280] on div at bounding box center [296, 282] width 114 height 25
select select "8"
select select "2025"
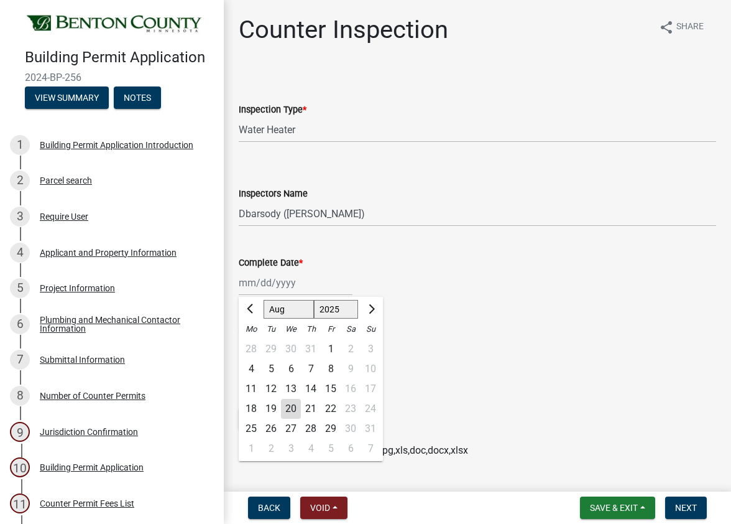
click at [251, 406] on div "18" at bounding box center [251, 409] width 20 height 20
type input "[DATE]"
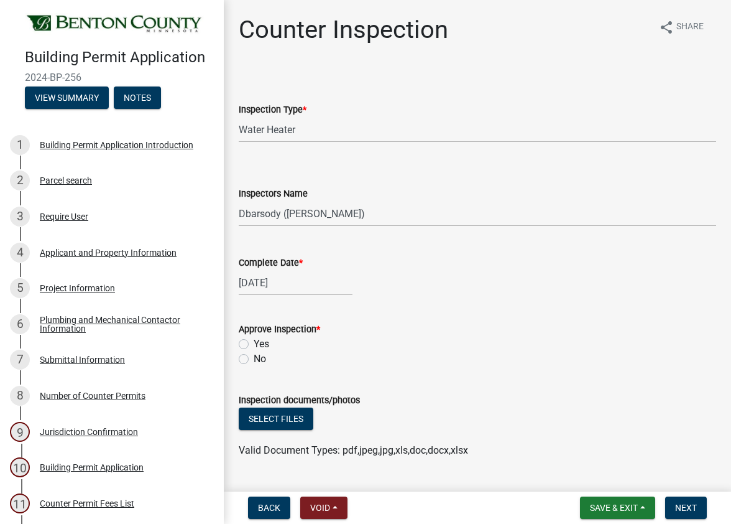
click at [254, 343] on label "Yes" at bounding box center [262, 343] width 16 height 15
click at [254, 343] on input "Yes" at bounding box center [258, 340] width 8 height 8
radio input "true"
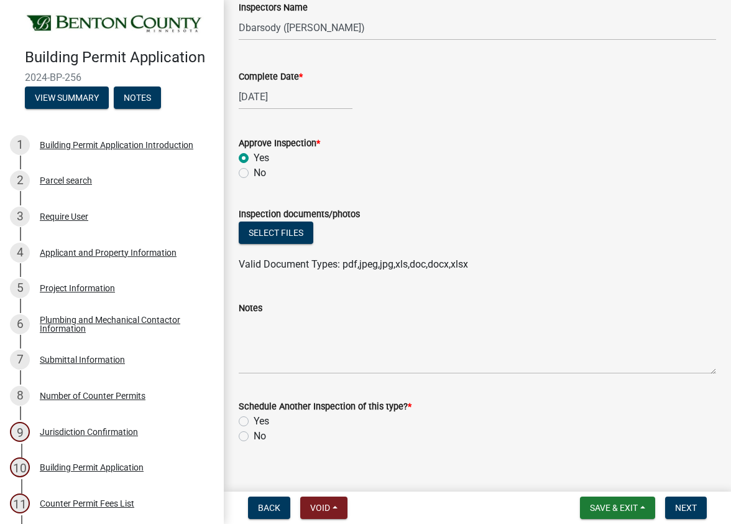
scroll to position [203, 0]
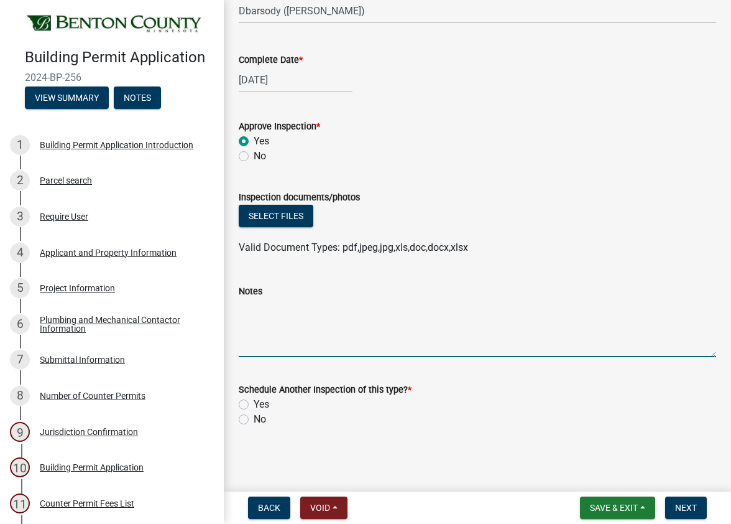
click at [241, 308] on textarea "Notes" at bounding box center [478, 327] width 478 height 58
type textarea "Electric water heater"
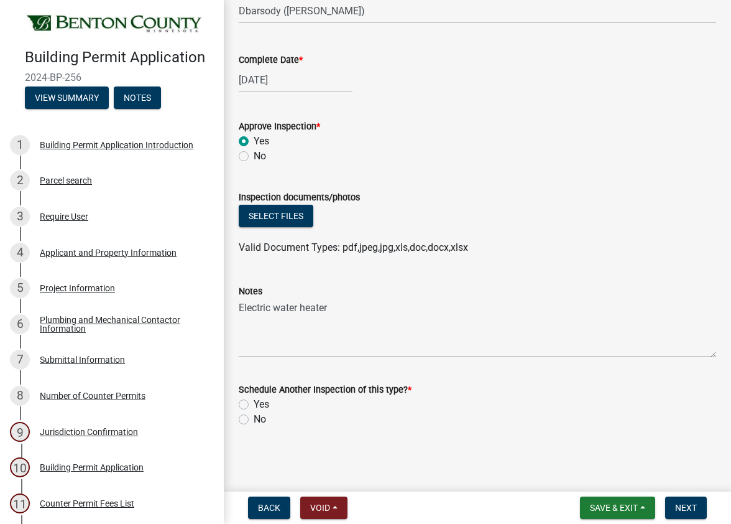
drag, startPoint x: 243, startPoint y: 419, endPoint x: 439, endPoint y: 446, distance: 198.5
click at [254, 419] on label "No" at bounding box center [260, 419] width 12 height 15
click at [254, 419] on input "No" at bounding box center [258, 416] width 8 height 8
radio input "true"
click at [692, 513] on button "Next" at bounding box center [686, 507] width 42 height 22
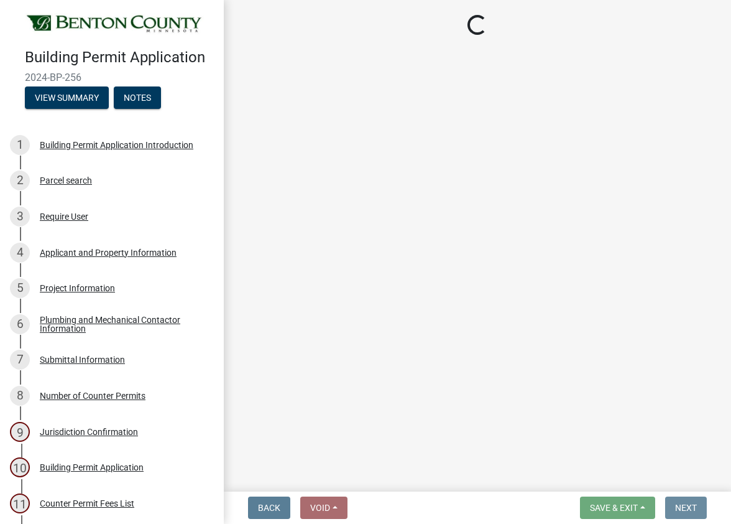
scroll to position [0, 0]
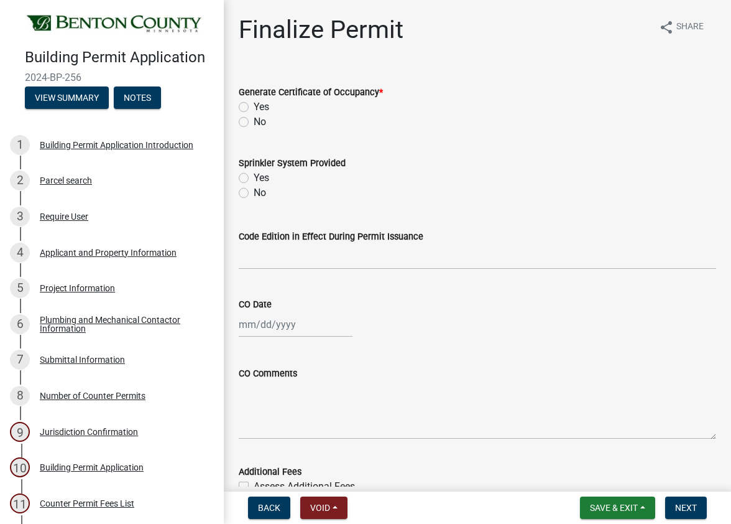
click at [254, 119] on label "No" at bounding box center [260, 121] width 12 height 15
click at [254, 119] on input "No" at bounding box center [258, 118] width 8 height 8
radio input "true"
click at [689, 508] on span "Next" at bounding box center [686, 507] width 22 height 10
